Goal: Find specific page/section: Find specific page/section

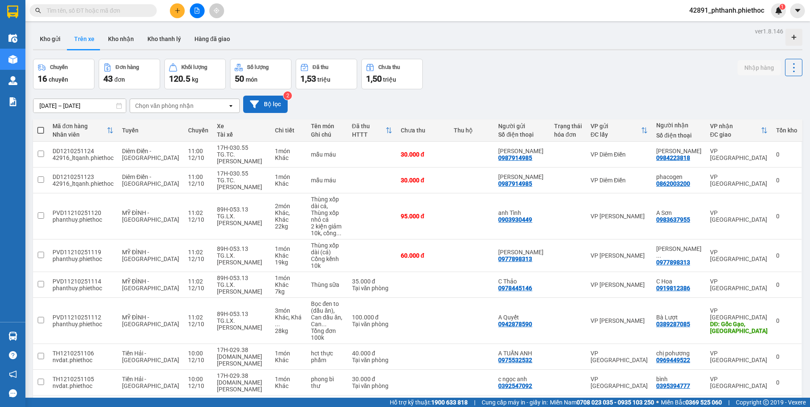
click at [263, 96] on button "Bộ lọc" at bounding box center [265, 104] width 44 height 17
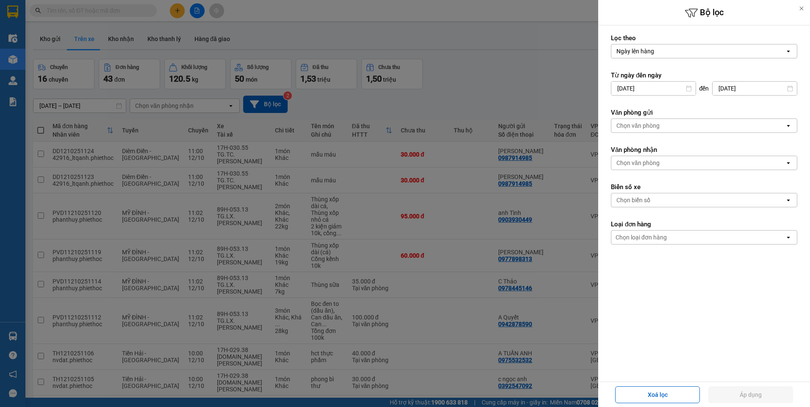
click at [661, 201] on div "Chọn biển số" at bounding box center [698, 201] width 174 height 14
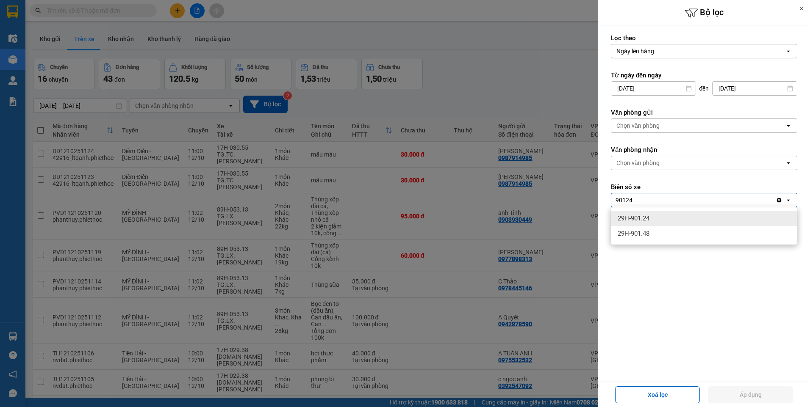
type input "90124"
click at [663, 221] on div "29H-901.24" at bounding box center [704, 218] width 186 height 15
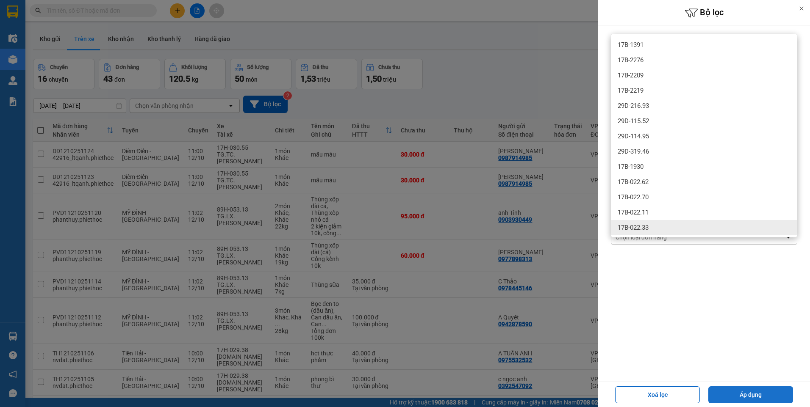
click at [758, 395] on button "Áp dụng" at bounding box center [750, 395] width 85 height 17
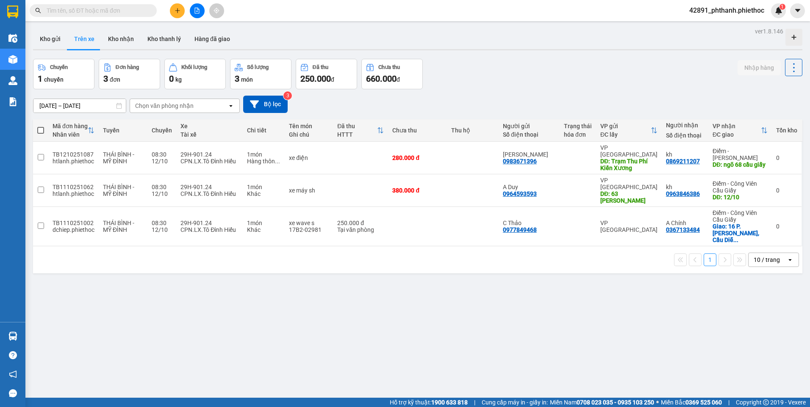
click at [391, 314] on div "ver 1.8.146 Kho gửi Trên xe Kho nhận Kho thanh [PERSON_NAME] đã giao Chuyến 1 c…" at bounding box center [418, 228] width 776 height 407
